Goal: Task Accomplishment & Management: Complete application form

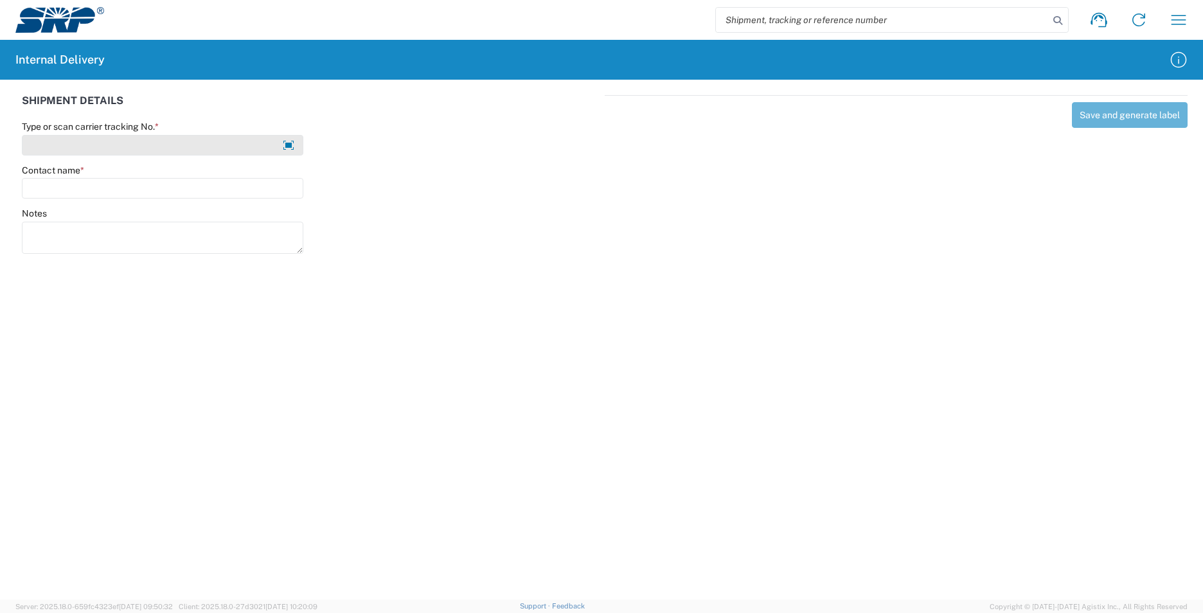
click at [130, 146] on input "Type or scan carrier tracking No. *" at bounding box center [162, 145] width 281 height 21
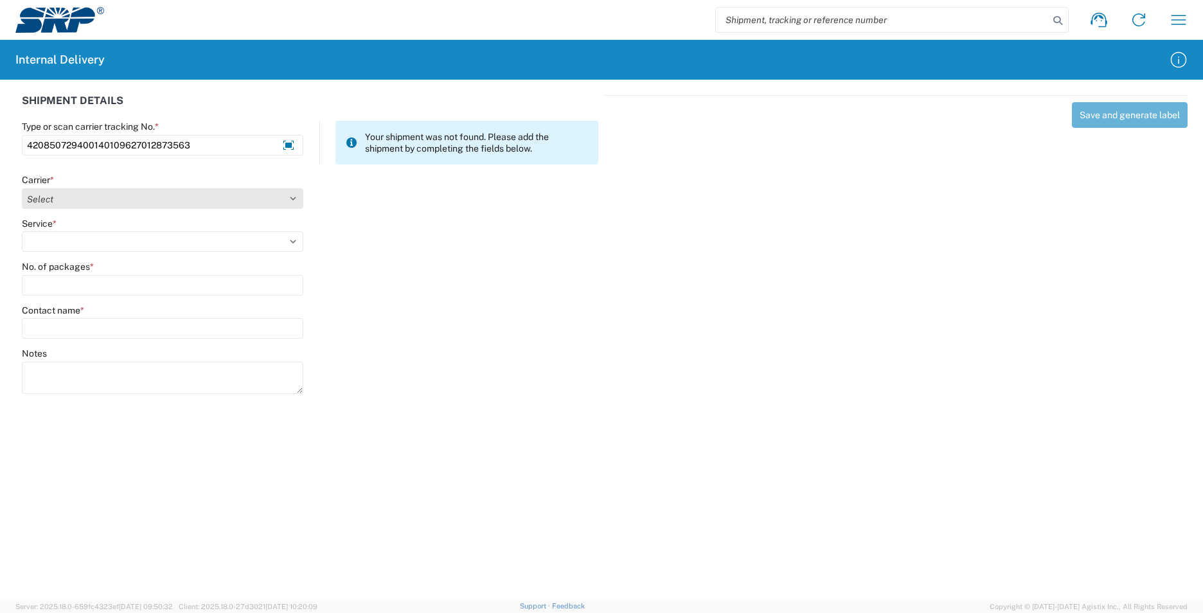
type input "420850729400140109627012873563"
click at [105, 200] on select "Select AcctPay Amazon Logistics ATI Trucking BC Dimerco Logistics Empire Southw…" at bounding box center [162, 198] width 281 height 21
select select "137"
click at [22, 188] on select "Select AcctPay Amazon Logistics ATI Trucking BC Dimerco Logistics Empire Southw…" at bounding box center [162, 198] width 281 height 21
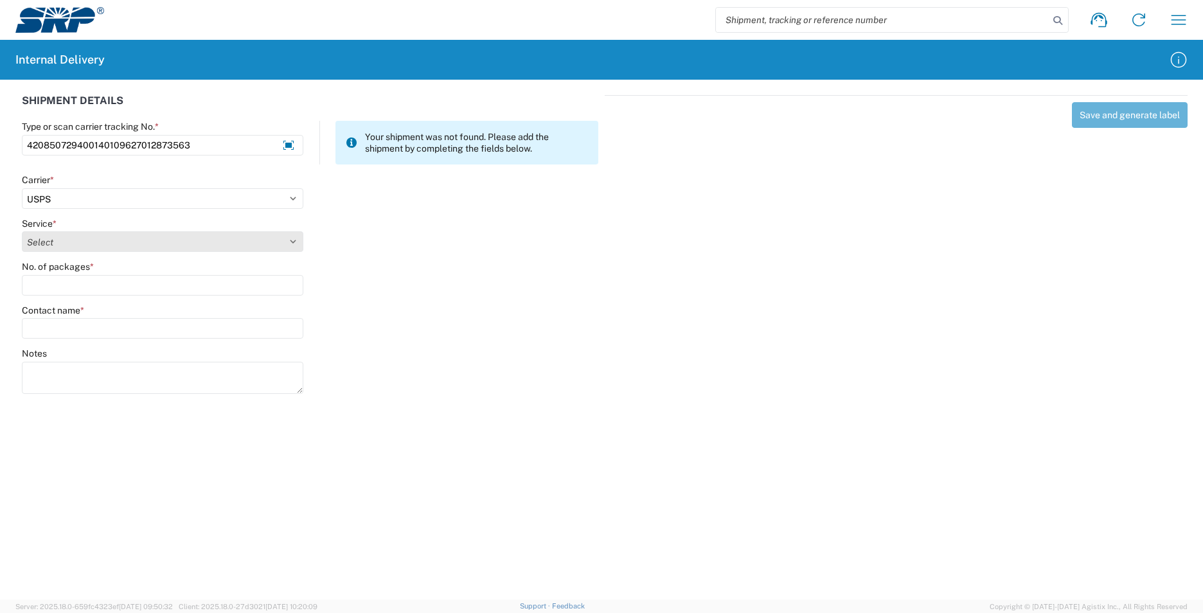
click at [73, 240] on select "Select 3 - 5 Day Bound Printed Matter Express Mail Flat-Rate Envelope Express M…" at bounding box center [162, 241] width 281 height 21
select select "17817"
click at [22, 231] on select "Select 3 - 5 Day Bound Printed Matter Express Mail Flat-Rate Envelope Express M…" at bounding box center [162, 241] width 281 height 21
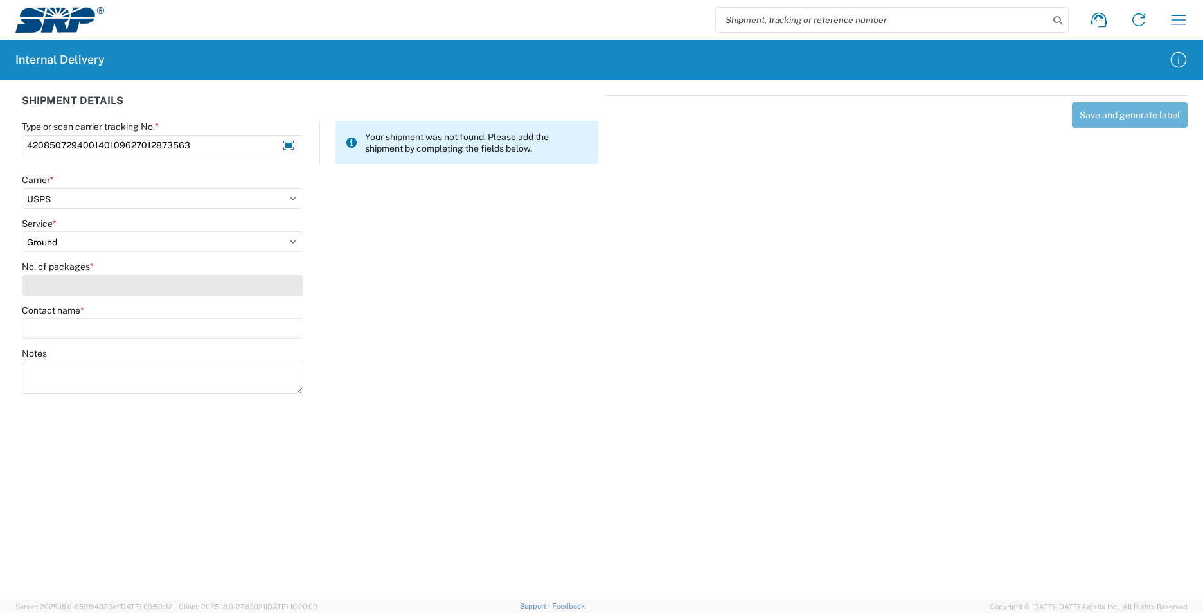
click at [64, 281] on input "No. of packages *" at bounding box center [162, 285] width 281 height 21
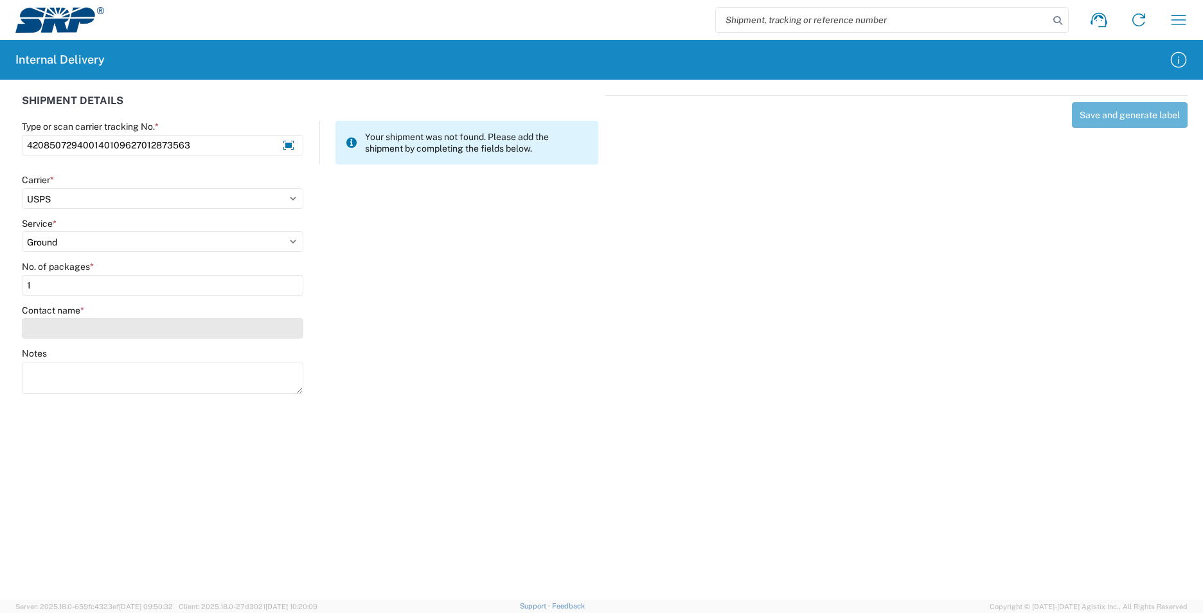
type input "1"
click at [66, 330] on input "Contact name *" at bounding box center [162, 328] width 281 height 21
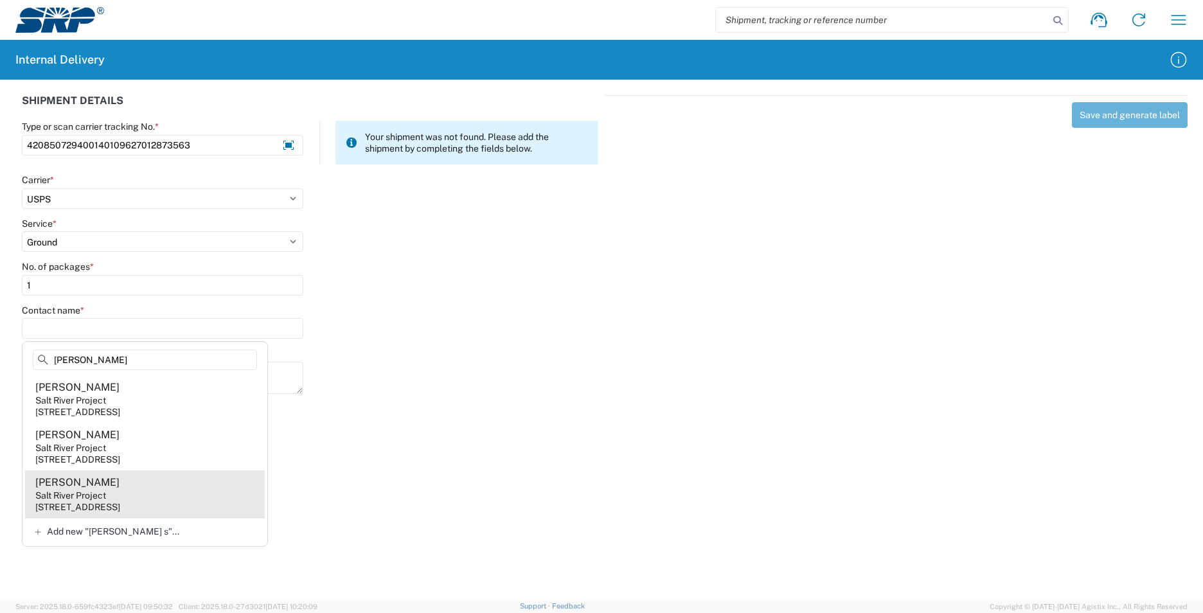
type input "kevin s"
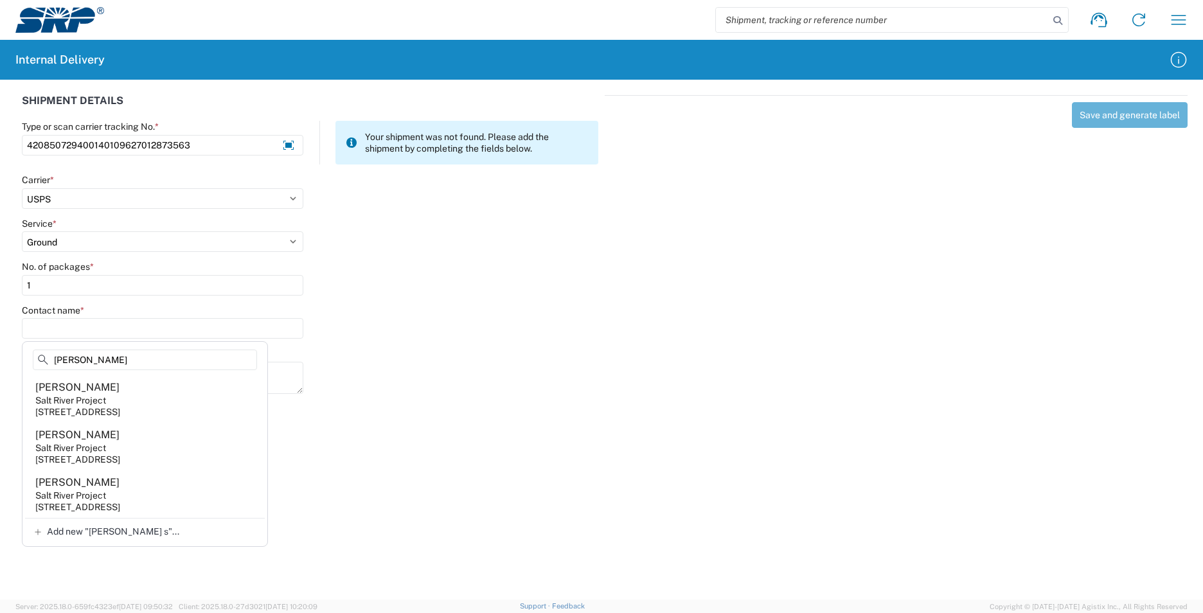
click at [206, 508] on agx-address-suggestion-item "Kevin Sondag Salt River Project 1500 N Mill Ave, PAB15W, Tempe, AZ, 85281, US" at bounding box center [145, 494] width 240 height 48
type input "Kevin Sondag"
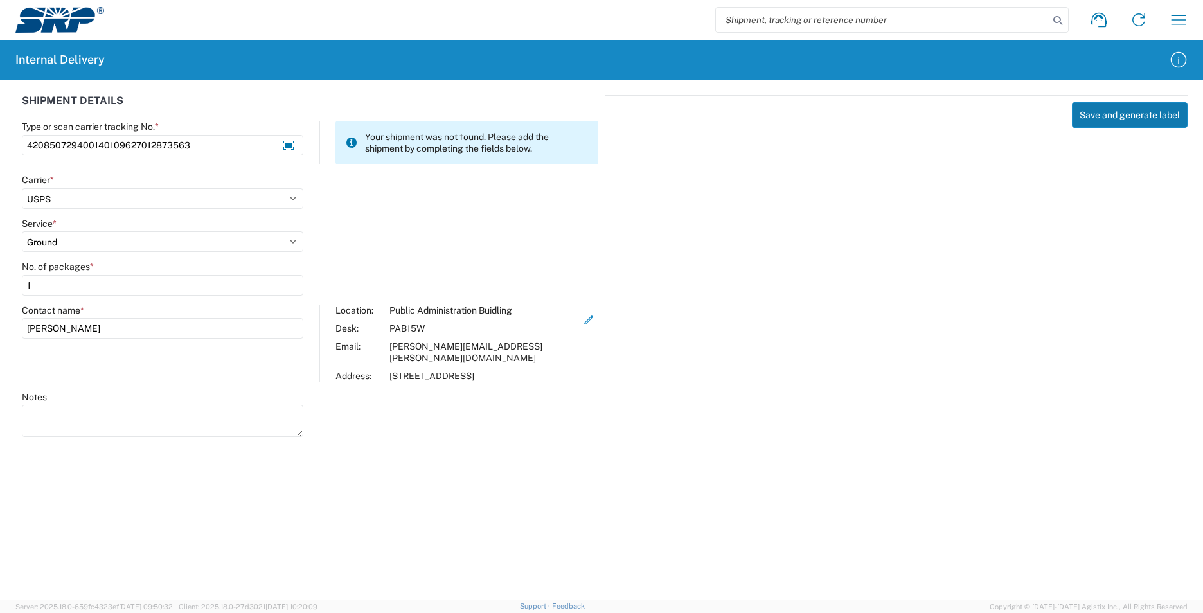
click at [1126, 119] on button "Save and generate label" at bounding box center [1130, 115] width 116 height 26
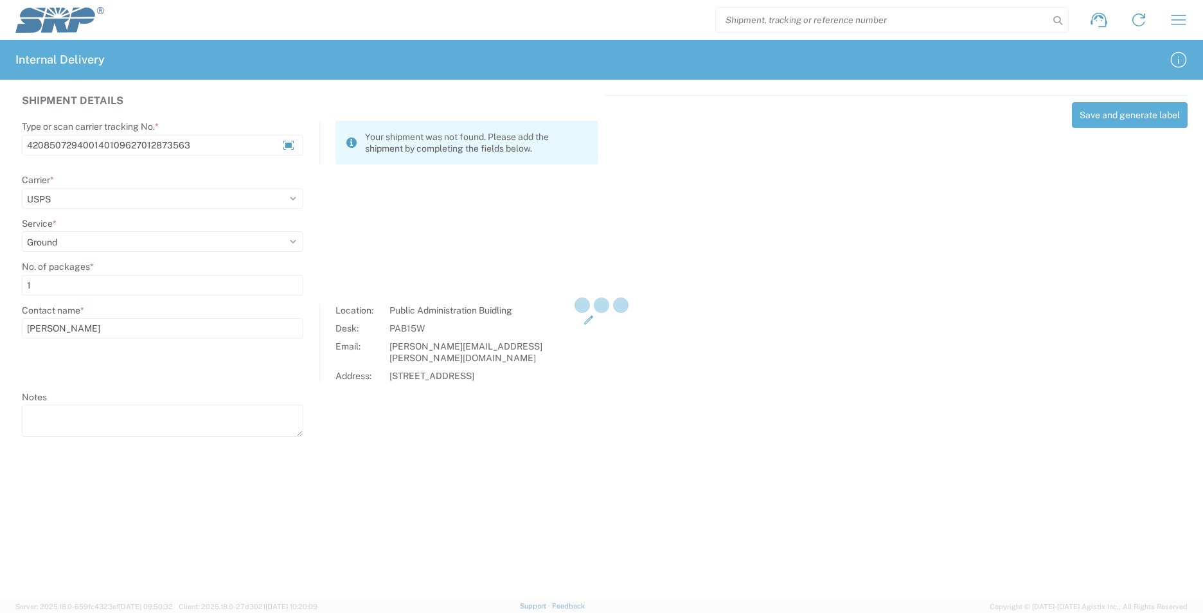
select select
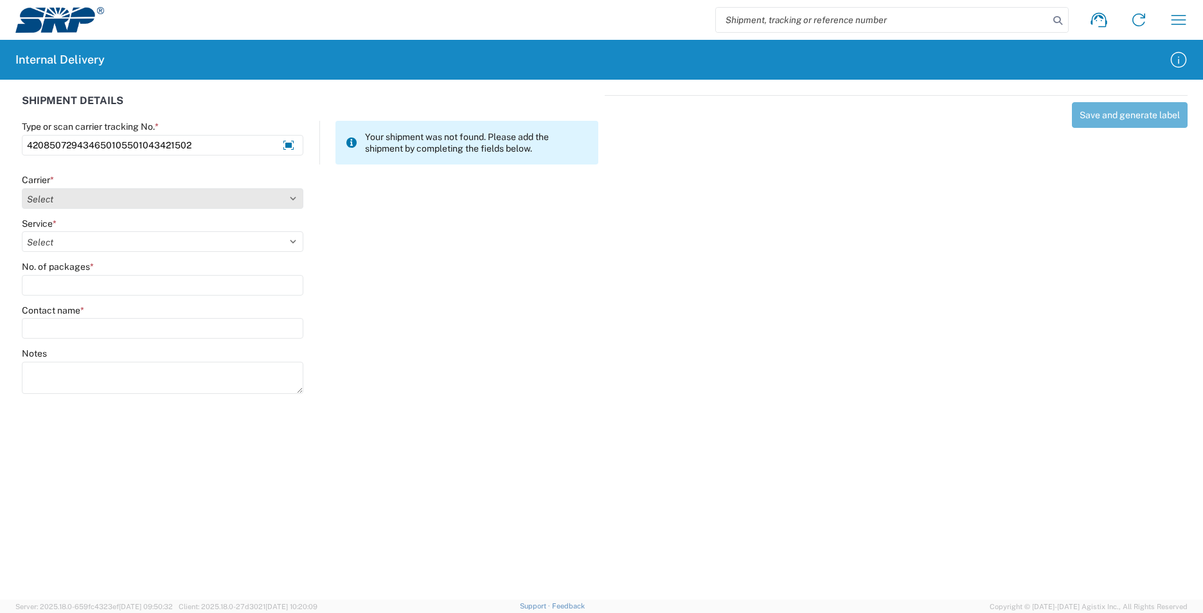
type input "420850729434650105501043421502"
click at [66, 192] on select "Select AcctPay Amazon Logistics ATI Trucking BC Dimerco Logistics Empire Southw…" at bounding box center [162, 198] width 281 height 21
select select "137"
click at [22, 188] on select "Select AcctPay Amazon Logistics ATI Trucking BC Dimerco Logistics Empire Southw…" at bounding box center [162, 198] width 281 height 21
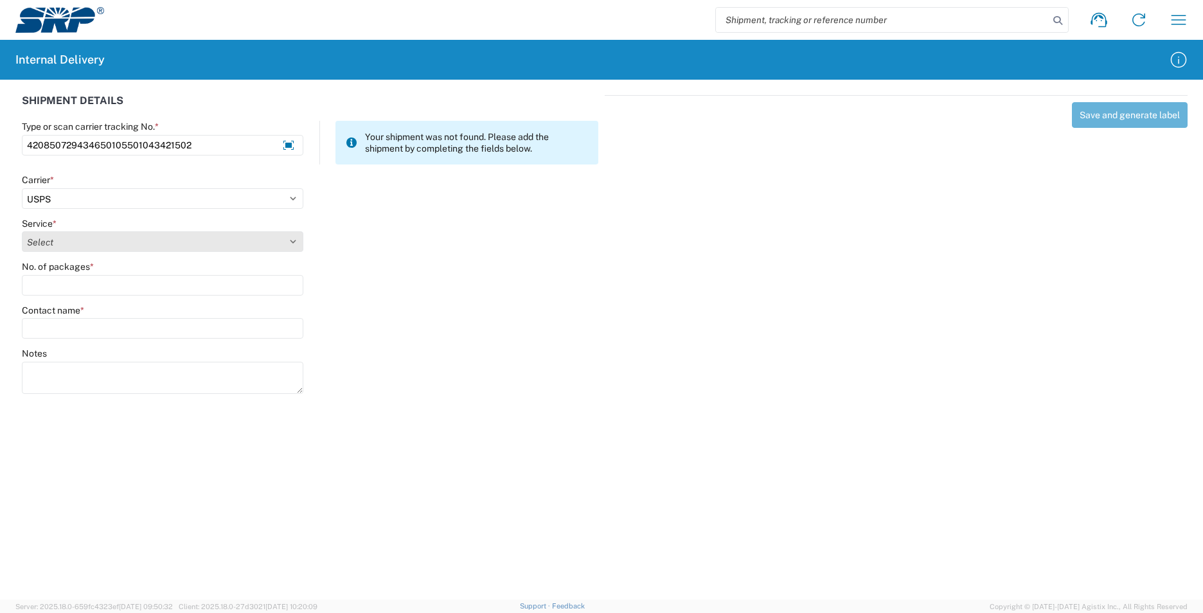
click at [54, 244] on select "Select 3 - 5 Day Bound Printed Matter Express Mail Flat-Rate Envelope Express M…" at bounding box center [162, 241] width 281 height 21
select select "17817"
click at [54, 244] on select "Select 3 - 5 Day Bound Printed Matter Express Mail Flat-Rate Envelope Express M…" at bounding box center [162, 241] width 281 height 21
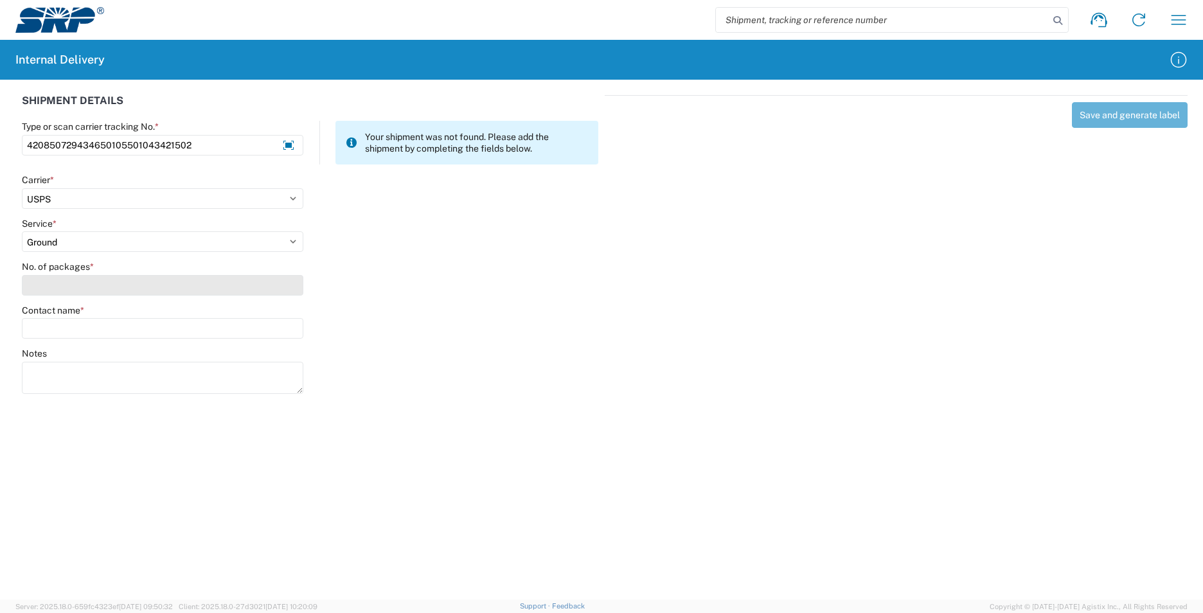
click at [55, 287] on input "No. of packages *" at bounding box center [162, 285] width 281 height 21
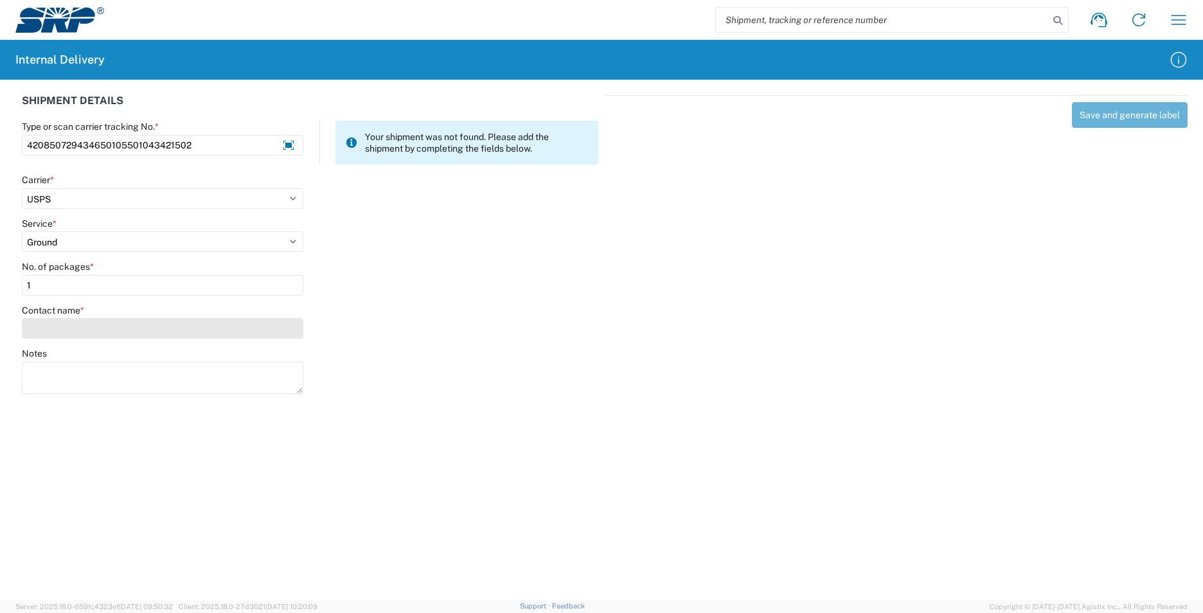
type input "1"
click at [51, 324] on input "Contact name *" at bounding box center [162, 328] width 281 height 21
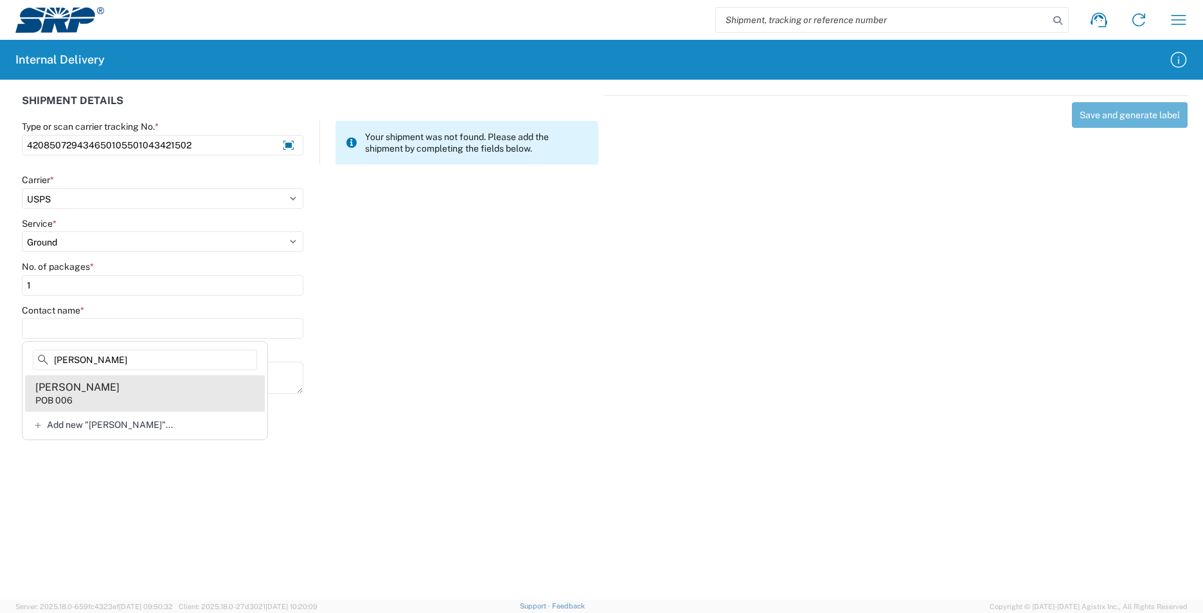
type input "erik p"
click at [136, 397] on agx-address-suggestion-item "Erik Popo POB 006" at bounding box center [145, 393] width 240 height 36
type input "Erik Popo"
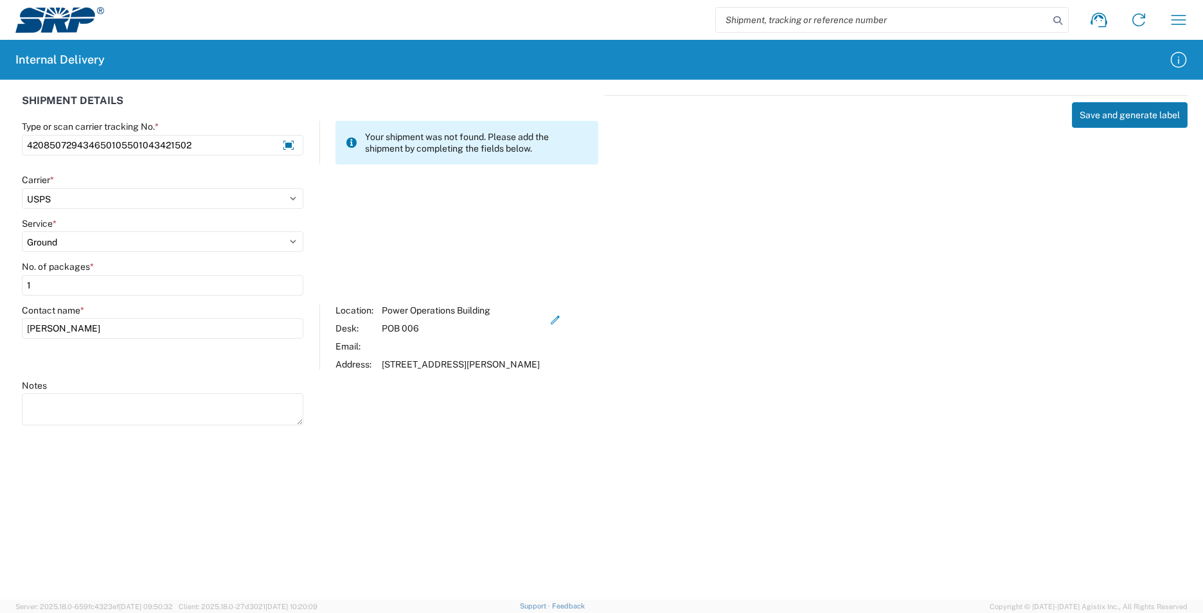
click at [1113, 114] on button "Save and generate label" at bounding box center [1130, 115] width 116 height 26
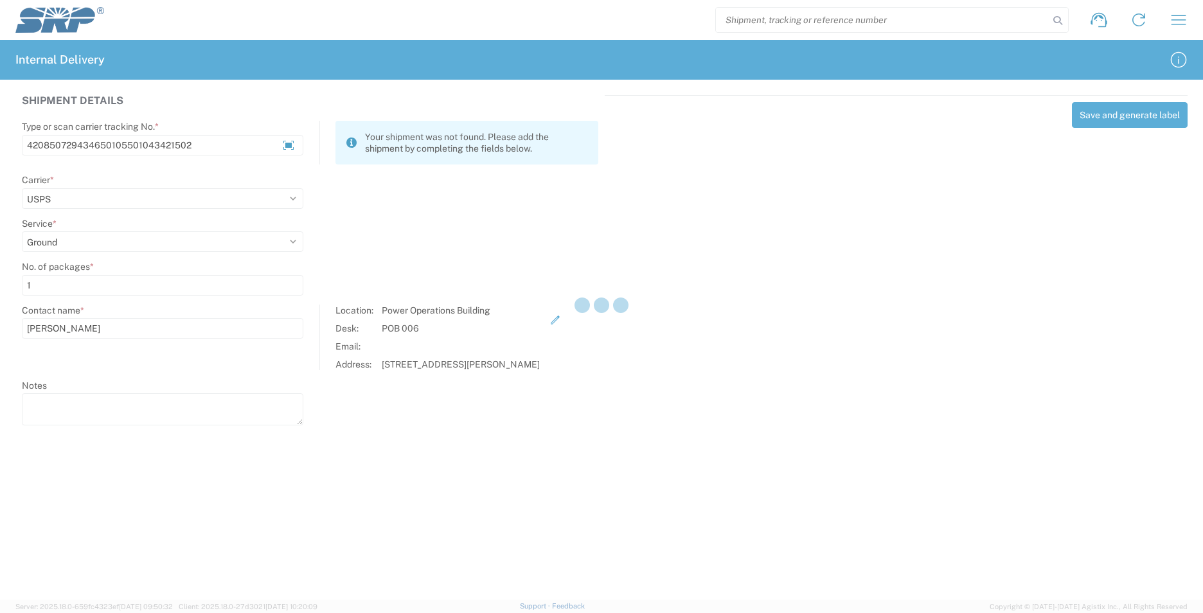
select select
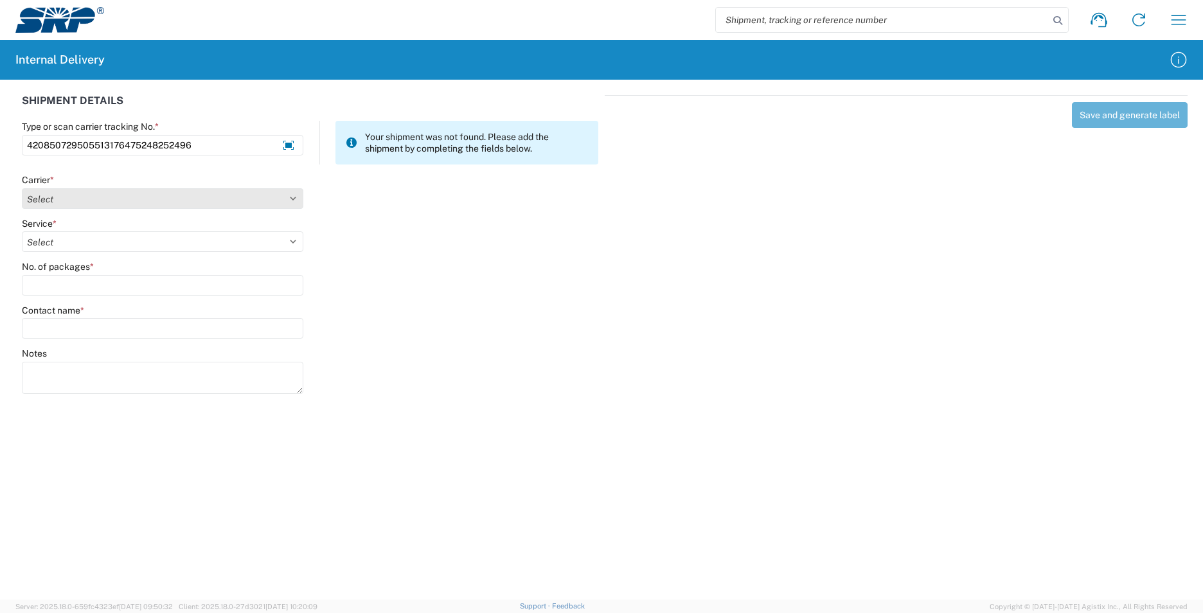
type input "420850729505513176475248252496"
click at [58, 197] on select "Select AcctPay Amazon Logistics ATI Trucking BC Dimerco Logistics Empire Southw…" at bounding box center [162, 198] width 281 height 21
select select "137"
click at [22, 188] on select "Select AcctPay Amazon Logistics ATI Trucking BC Dimerco Logistics Empire Southw…" at bounding box center [162, 198] width 281 height 21
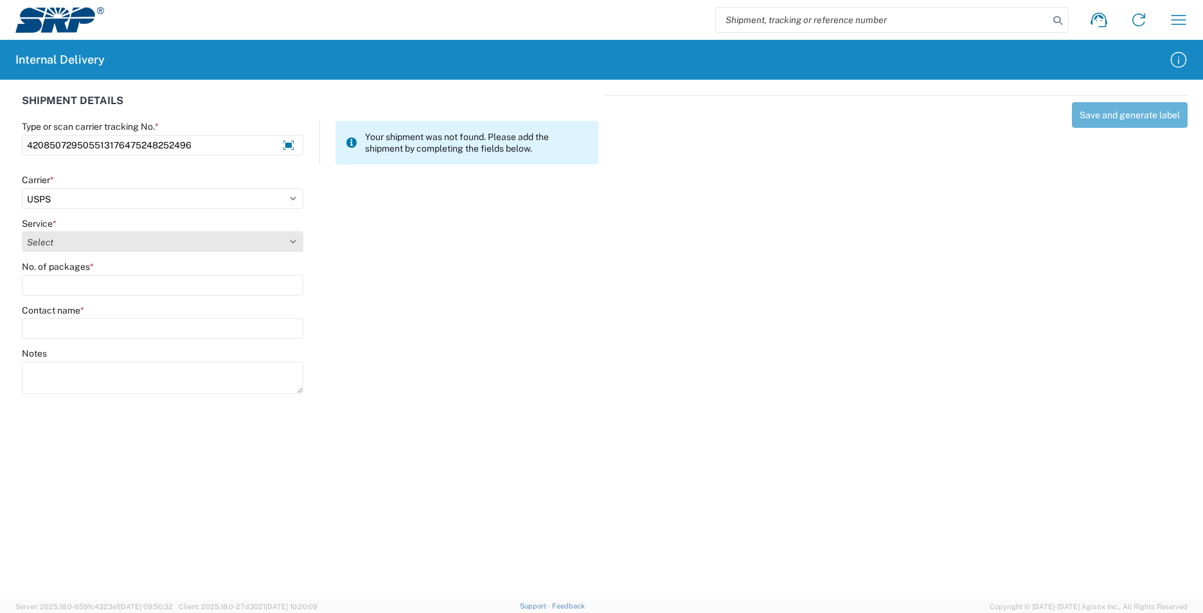
click at [84, 244] on select "Select 3 - 5 Day Bound Printed Matter Express Mail Flat-Rate Envelope Express M…" at bounding box center [162, 241] width 281 height 21
select select "17817"
click at [84, 244] on select "Select 3 - 5 Day Bound Printed Matter Express Mail Flat-Rate Envelope Express M…" at bounding box center [162, 241] width 281 height 21
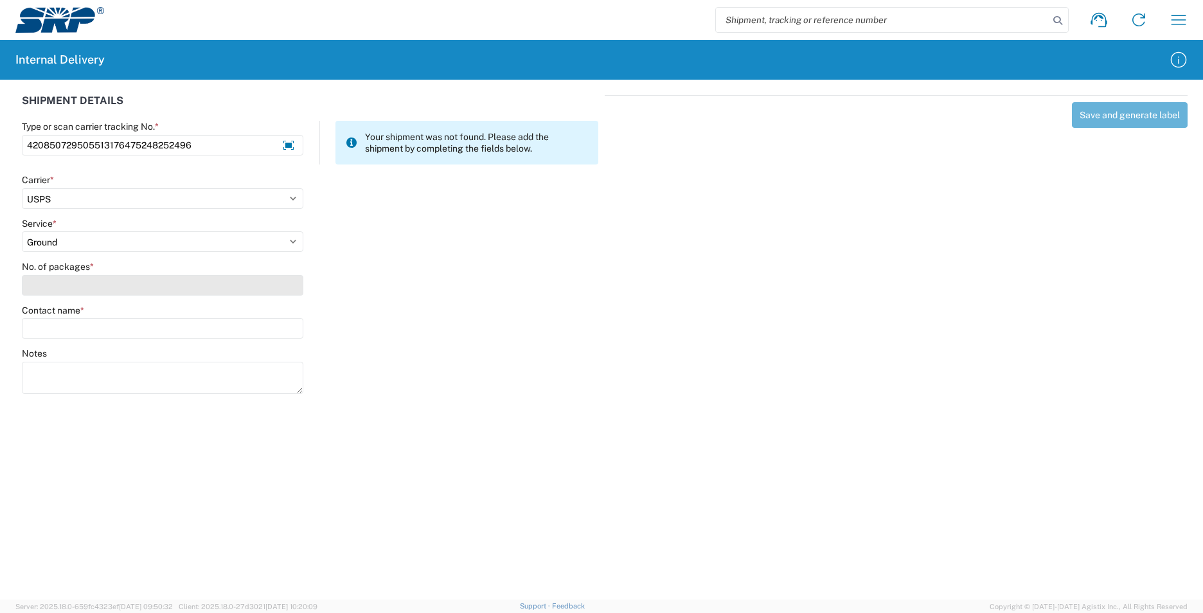
click at [66, 289] on input "No. of packages *" at bounding box center [162, 285] width 281 height 21
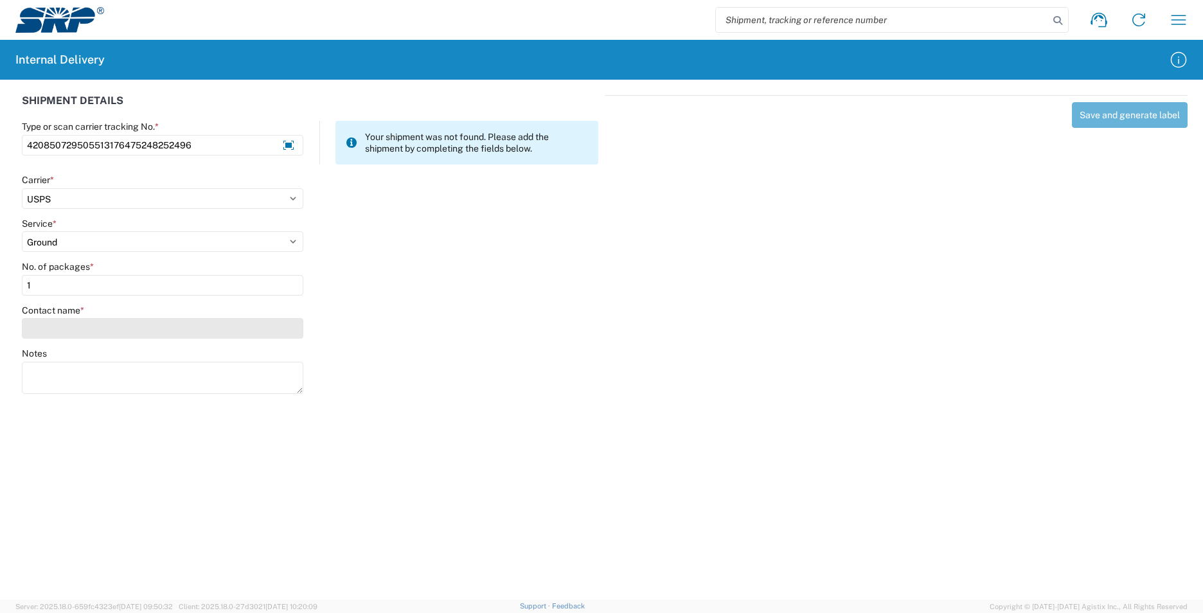
type input "1"
click at [60, 332] on input "Contact name *" at bounding box center [162, 328] width 281 height 21
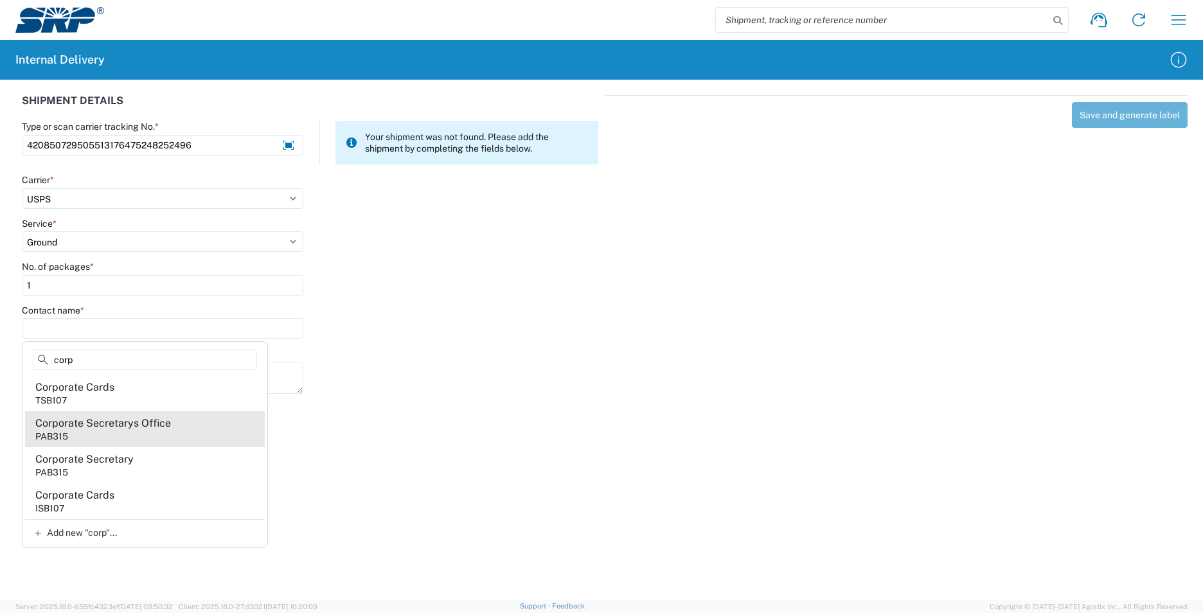
type input "corp"
drag, startPoint x: 190, startPoint y: 434, endPoint x: 206, endPoint y: 416, distance: 23.7
click at [190, 434] on agx-address-suggestion-item "Corporate Secretarys Office PAB315" at bounding box center [145, 429] width 240 height 36
type input "Corporate Secretarys Office"
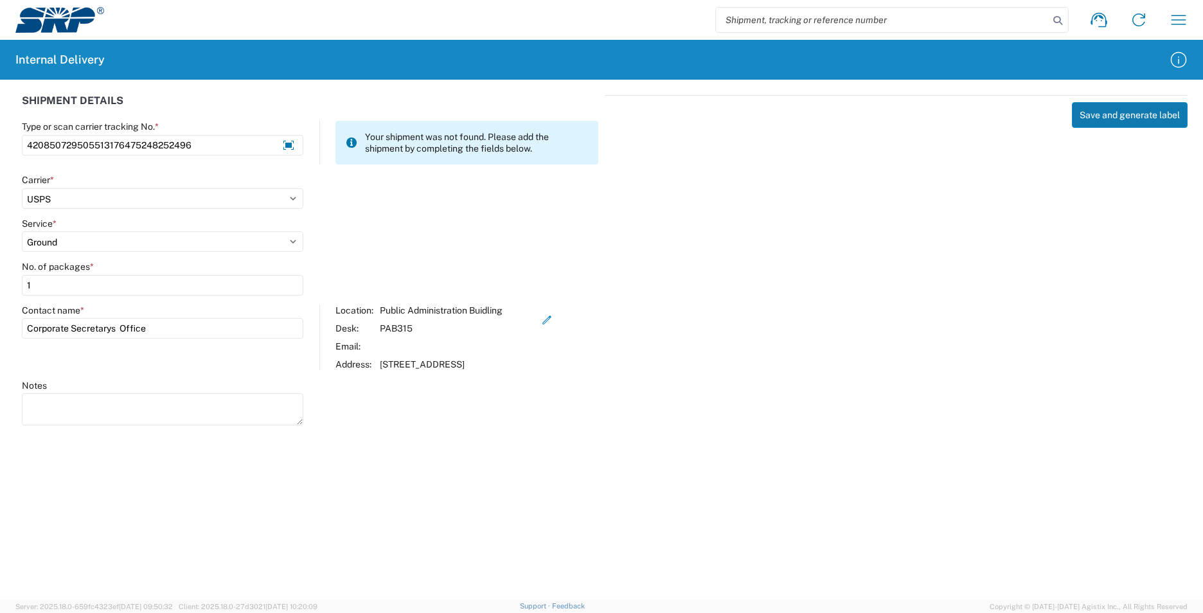
click at [1117, 123] on button "Save and generate label" at bounding box center [1130, 115] width 116 height 26
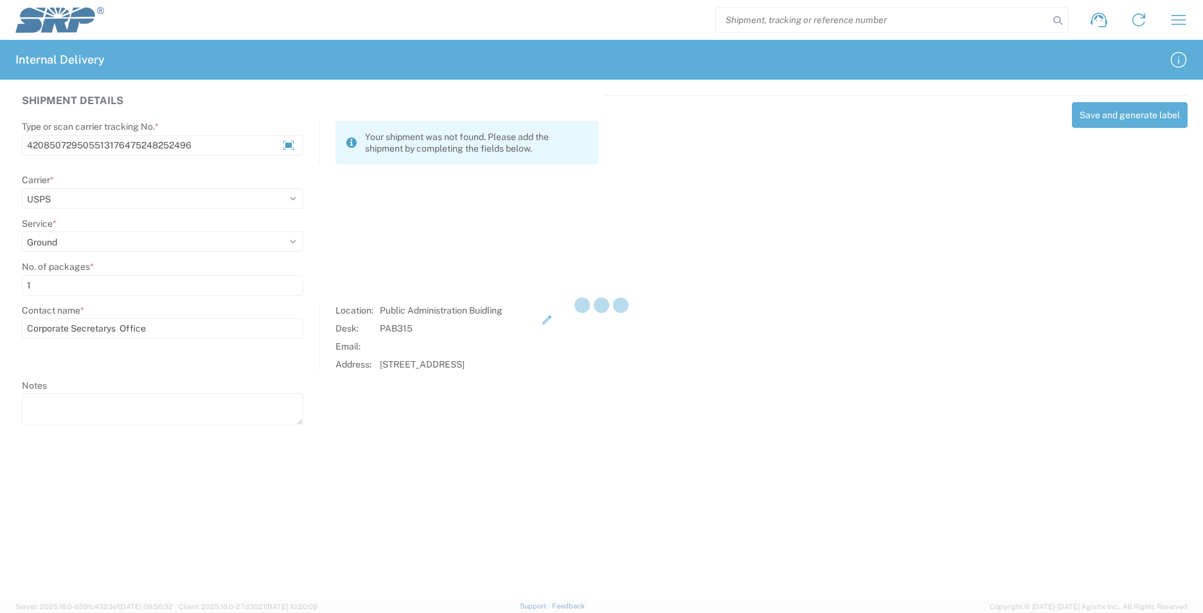
select select
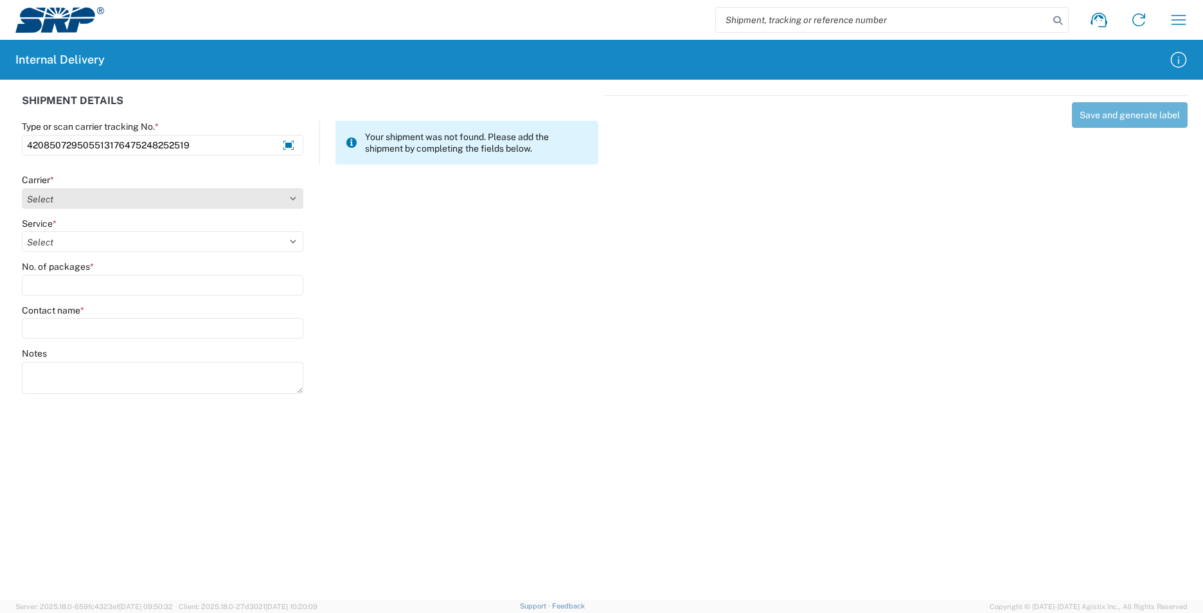
type input "420850729505513176475248252519"
click at [75, 201] on select "Select AcctPay Amazon Logistics ATI Trucking BC Dimerco Logistics Empire Southw…" at bounding box center [162, 198] width 281 height 21
select select "137"
click at [22, 188] on select "Select AcctPay Amazon Logistics ATI Trucking BC Dimerco Logistics Empire Southw…" at bounding box center [162, 198] width 281 height 21
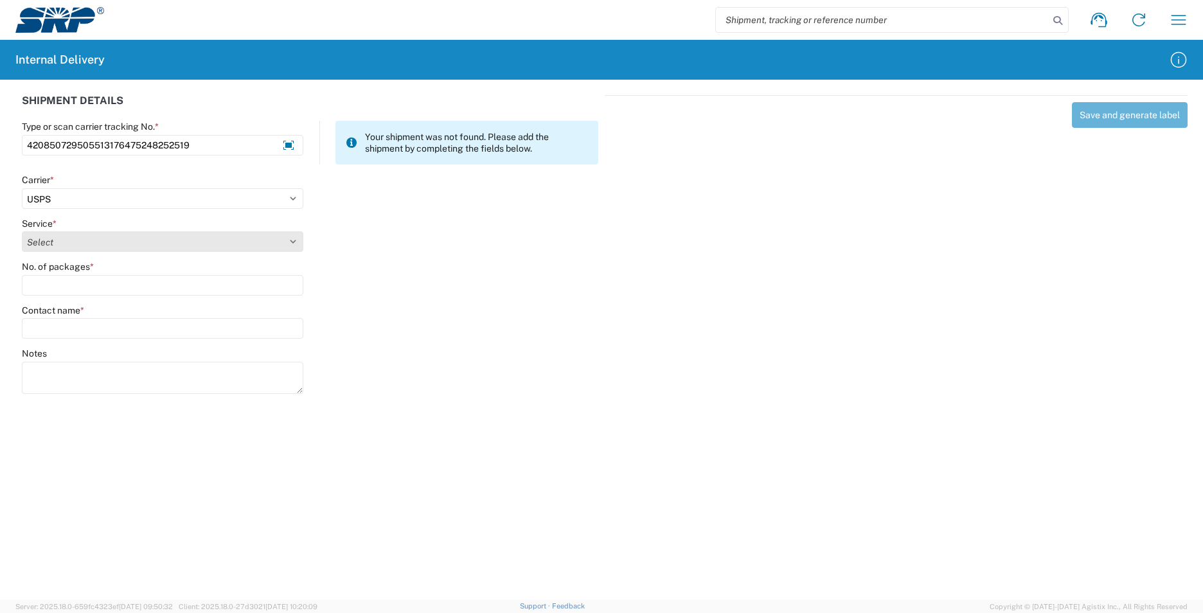
click at [43, 245] on select "Select 3 - 5 Day Bound Printed Matter Express Mail Flat-Rate Envelope Express M…" at bounding box center [162, 241] width 281 height 21
select select "17817"
click at [36, 245] on select "Select 3 - 5 Day Bound Printed Matter Express Mail Flat-Rate Envelope Express M…" at bounding box center [162, 241] width 281 height 21
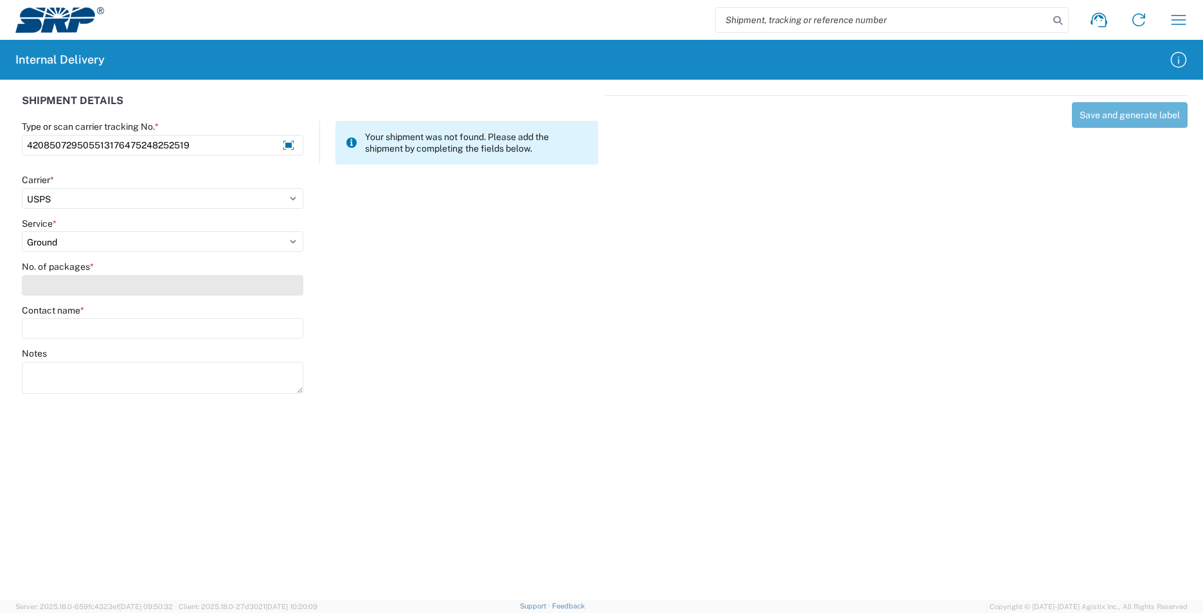
click at [49, 295] on input "No. of packages *" at bounding box center [162, 285] width 281 height 21
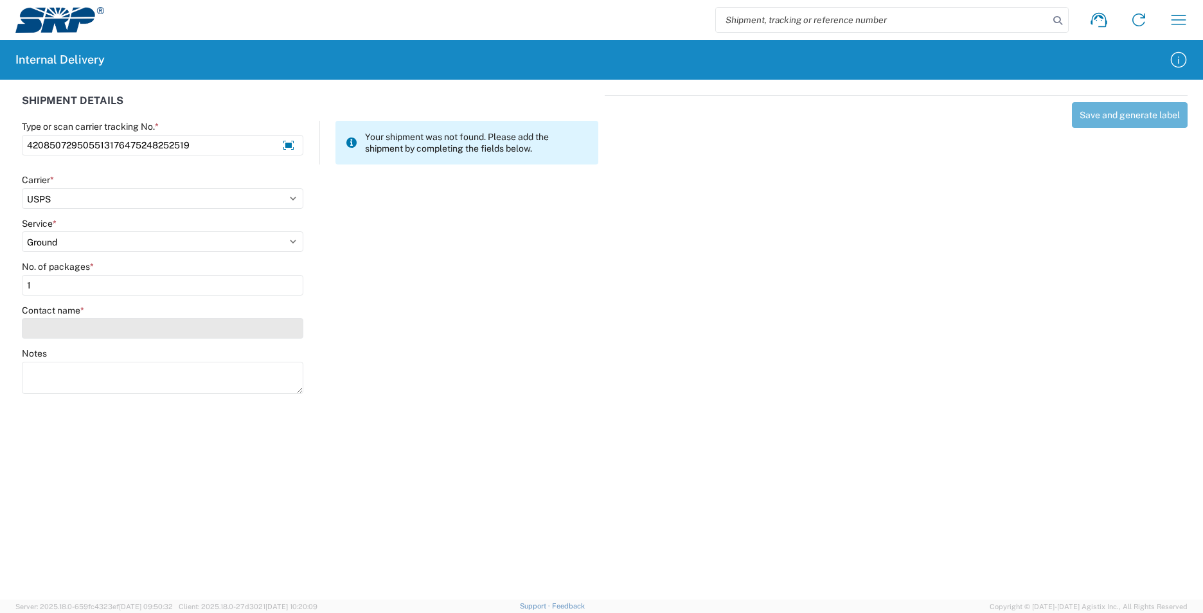
type input "1"
click at [48, 330] on input "Contact name *" at bounding box center [162, 328] width 281 height 21
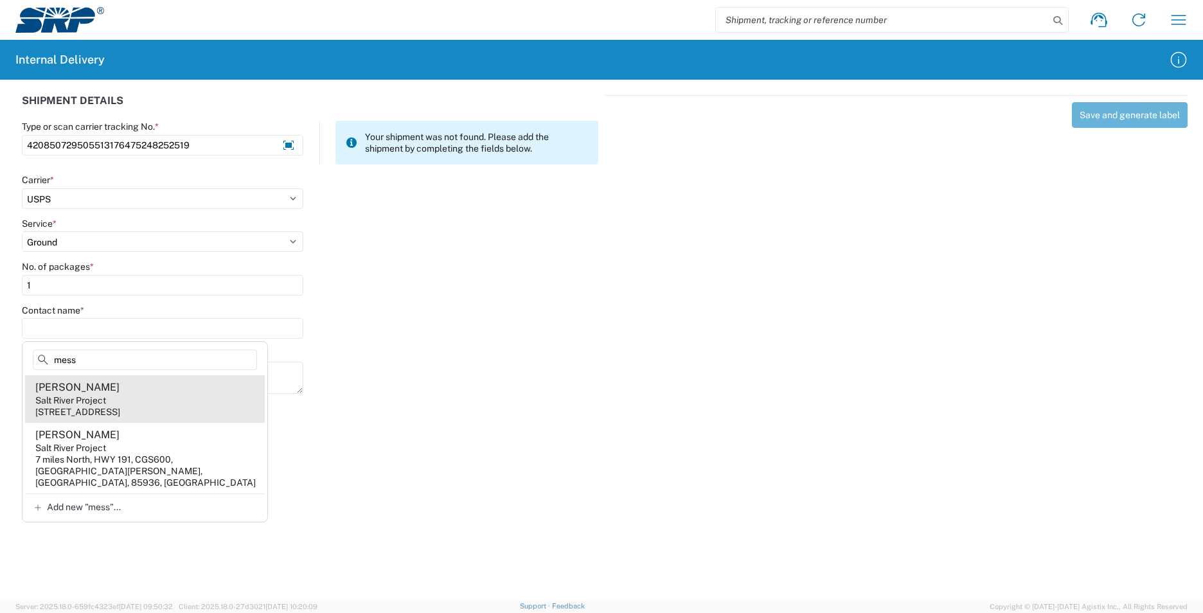
type input "mess"
click at [186, 401] on agx-address-suggestion-item "Elisa Messier Salt River Project 1500 N Mill Ave, PAB360, Tempe, AZ, 85281, US" at bounding box center [145, 399] width 240 height 48
type input "Elisa Messier"
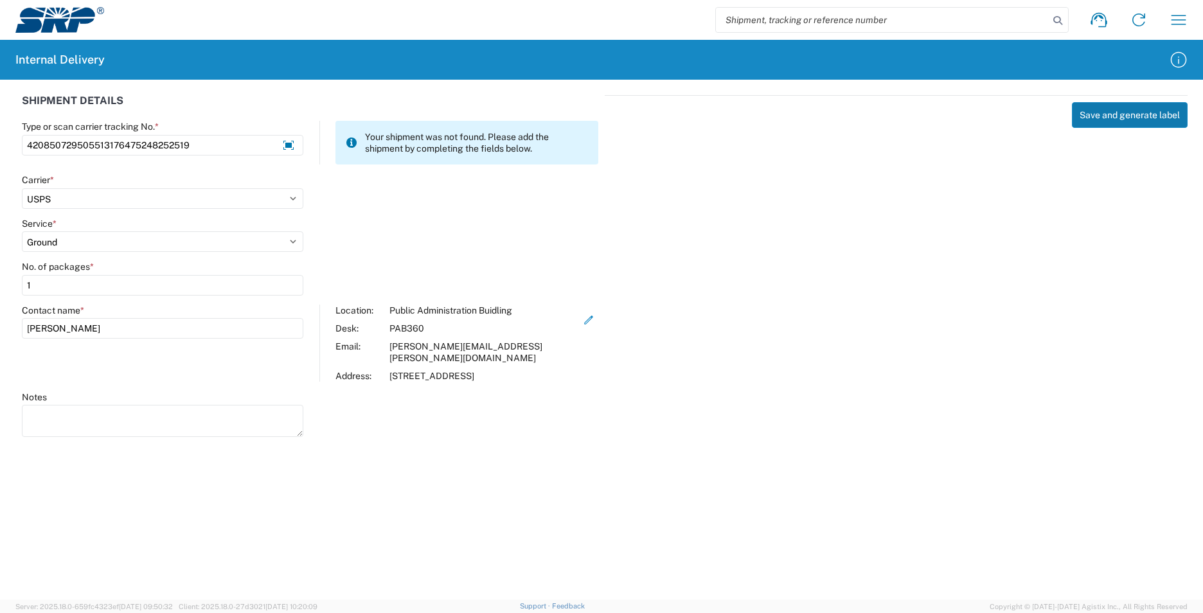
click at [1097, 119] on button "Save and generate label" at bounding box center [1130, 115] width 116 height 26
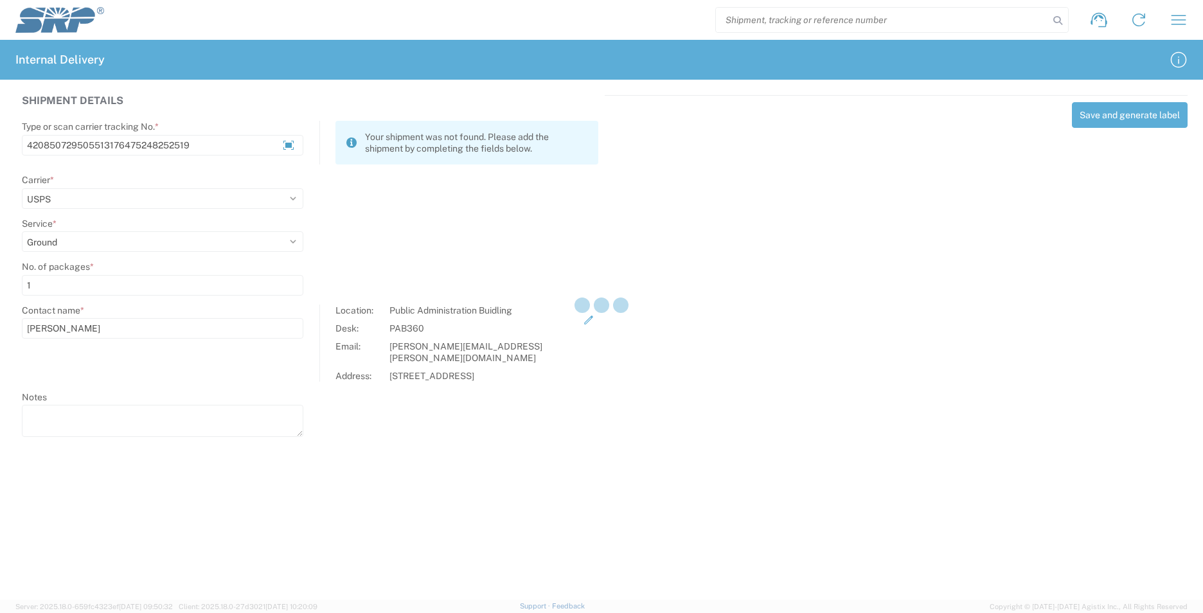
select select
